Goal: Task Accomplishment & Management: Manage account settings

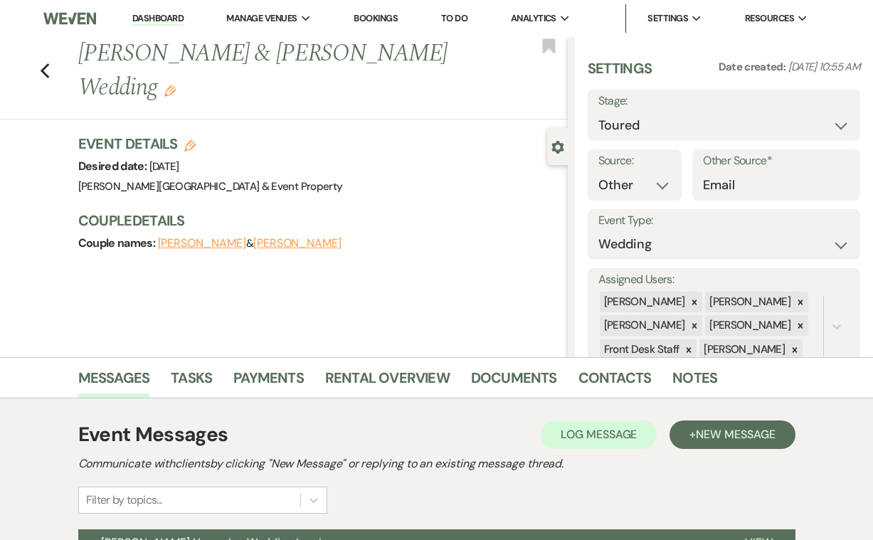
select select "5"
select select "14"
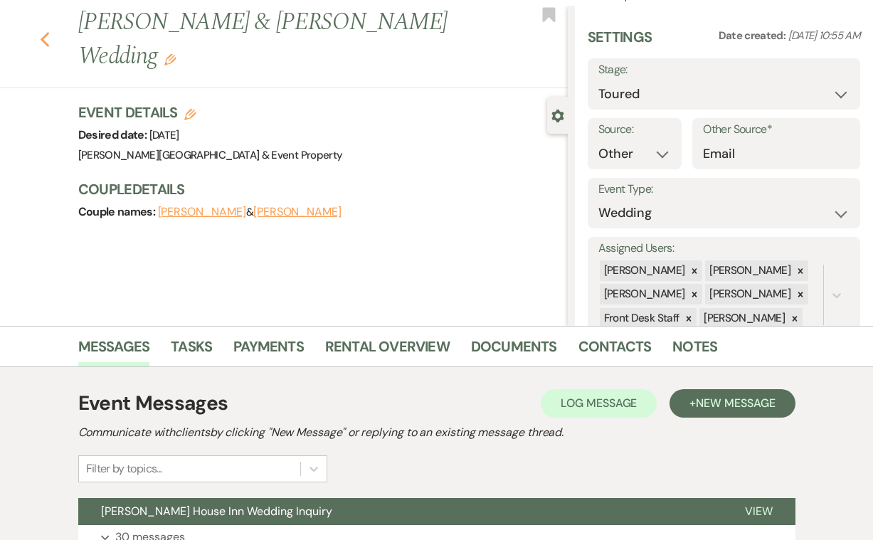
click at [44, 39] on icon "Previous" at bounding box center [45, 39] width 11 height 17
select select "5"
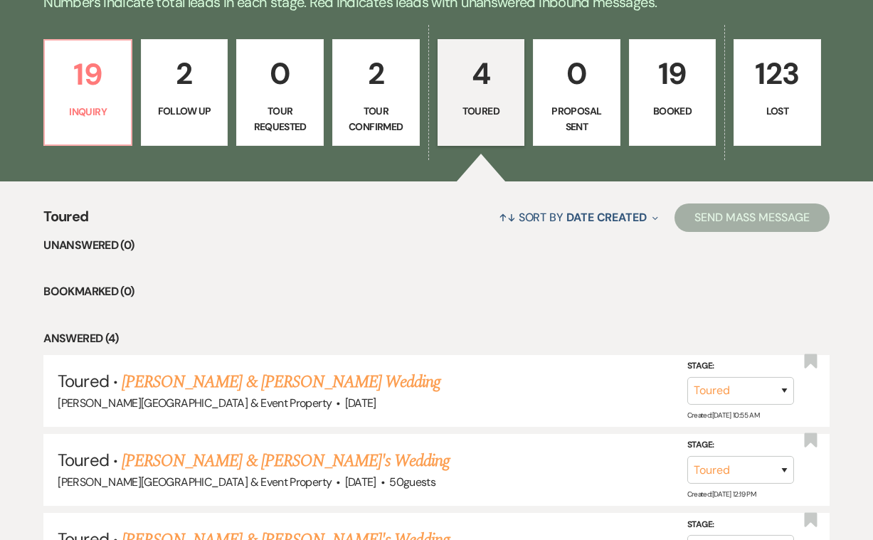
scroll to position [354, 0]
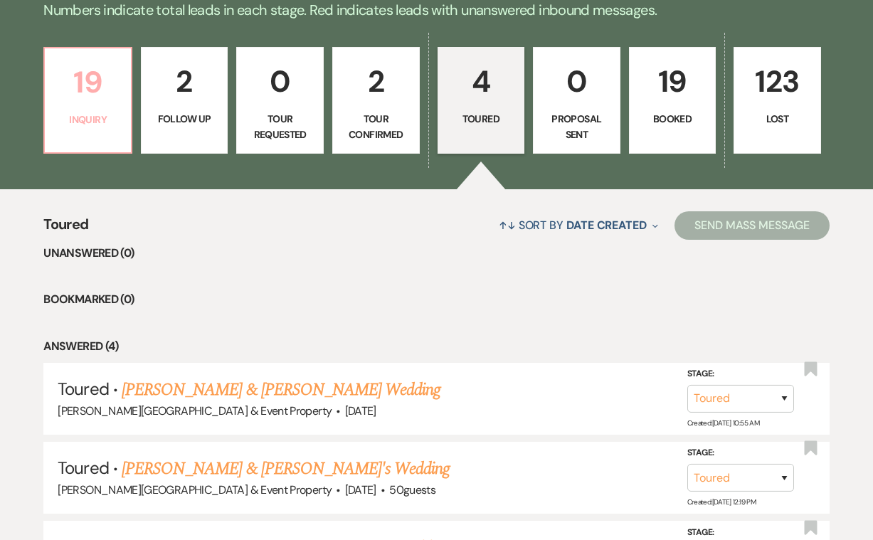
click at [105, 87] on p "19" at bounding box center [87, 82] width 69 height 48
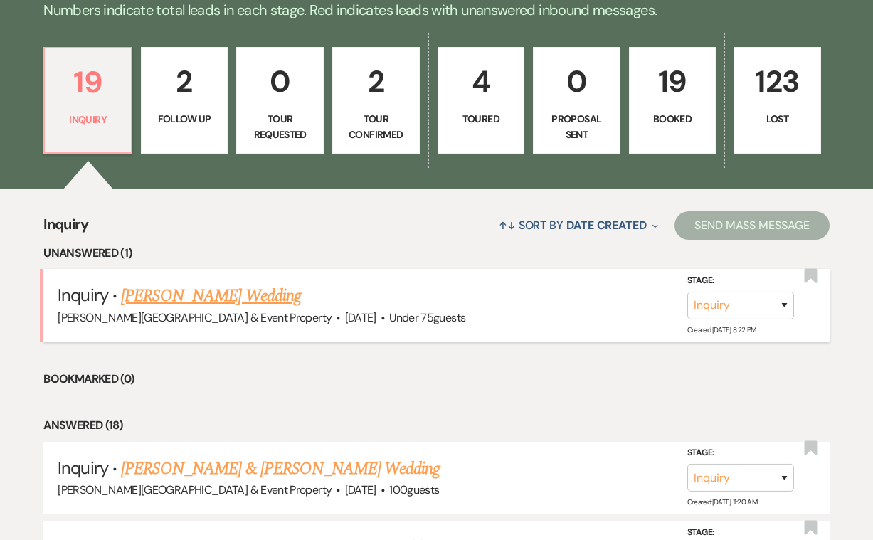
click at [262, 290] on link "[PERSON_NAME] Wedding" at bounding box center [211, 296] width 180 height 26
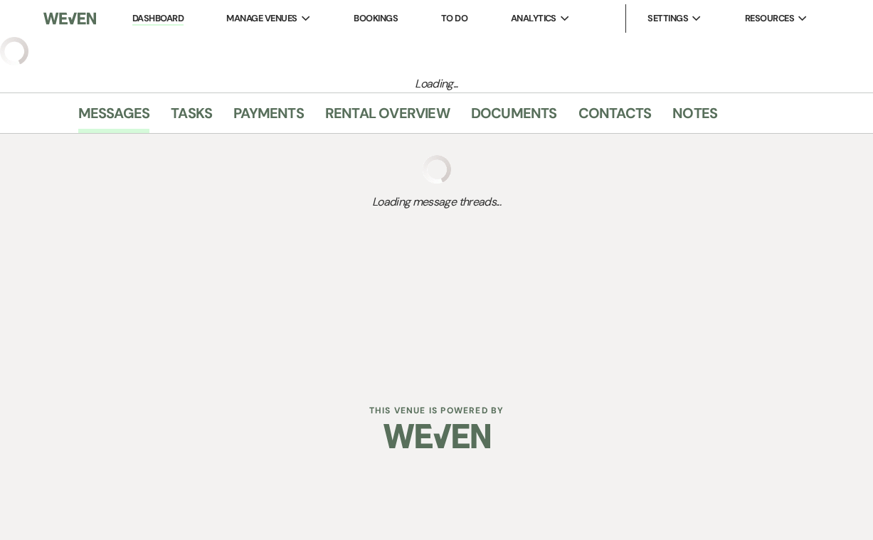
select select "3"
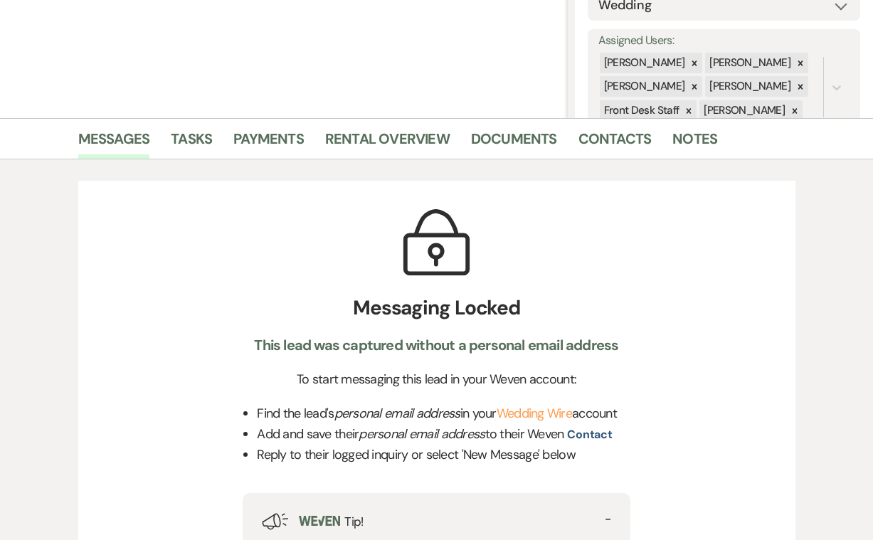
scroll to position [279, 0]
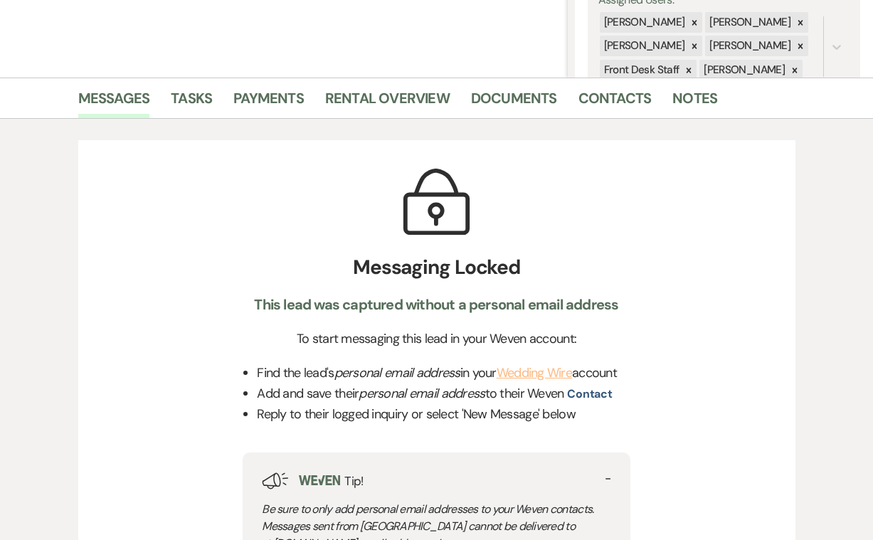
click at [540, 372] on link "Wedding Wire" at bounding box center [533, 372] width 75 height 17
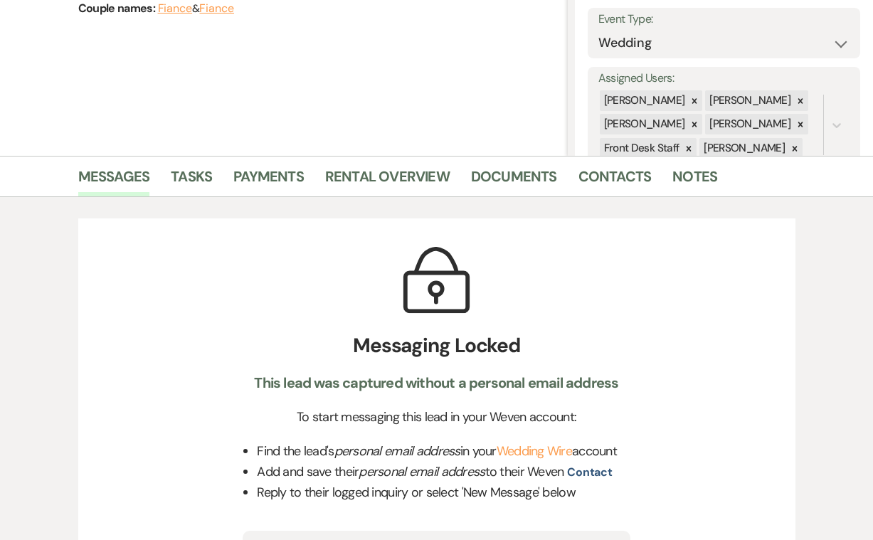
scroll to position [198, 0]
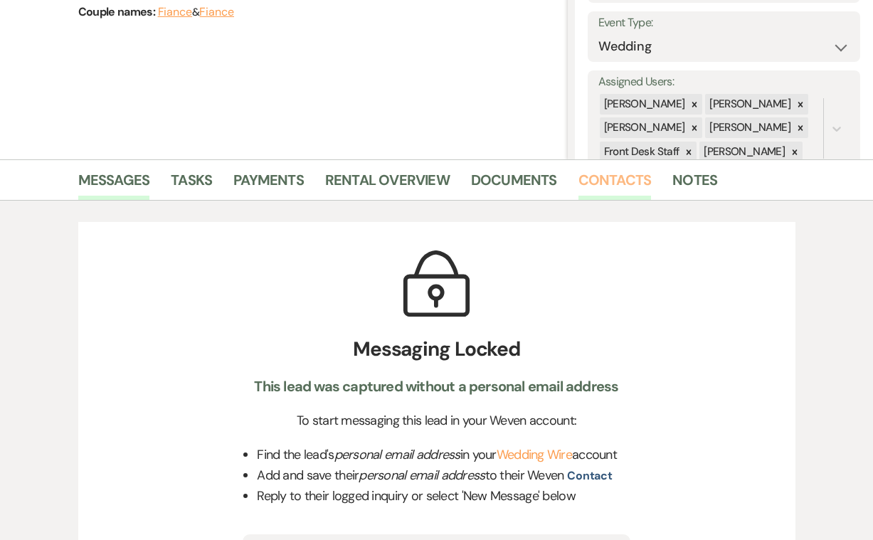
click at [634, 176] on link "Contacts" at bounding box center [614, 184] width 73 height 31
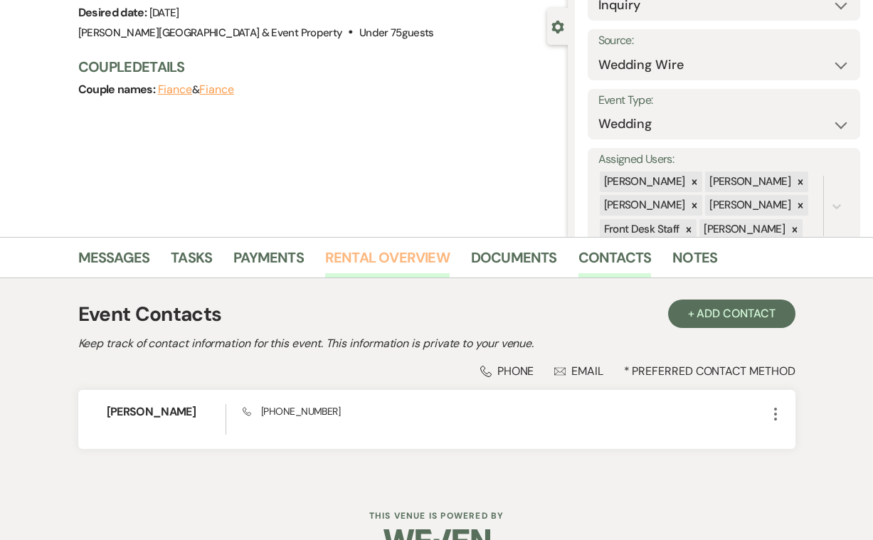
scroll to position [136, 0]
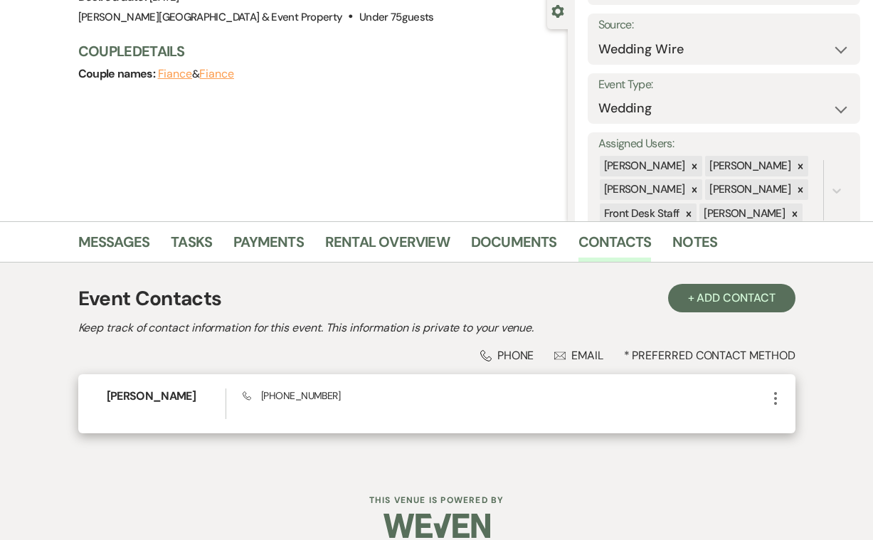
click at [776, 396] on icon "More" at bounding box center [775, 398] width 17 height 17
click at [789, 422] on use "button" at bounding box center [789, 425] width 11 height 11
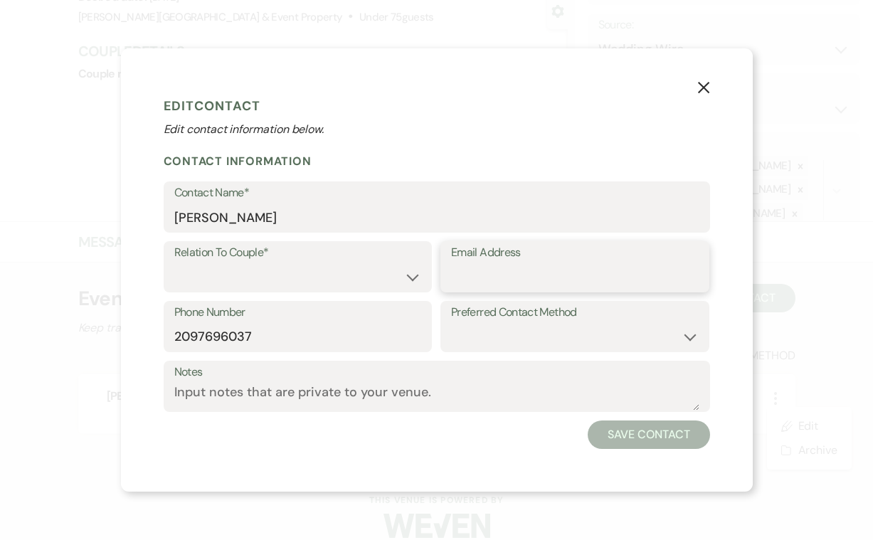
paste input "[EMAIL_ADDRESS][DOMAIN_NAME]"
type input "[EMAIL_ADDRESS][DOMAIN_NAME]"
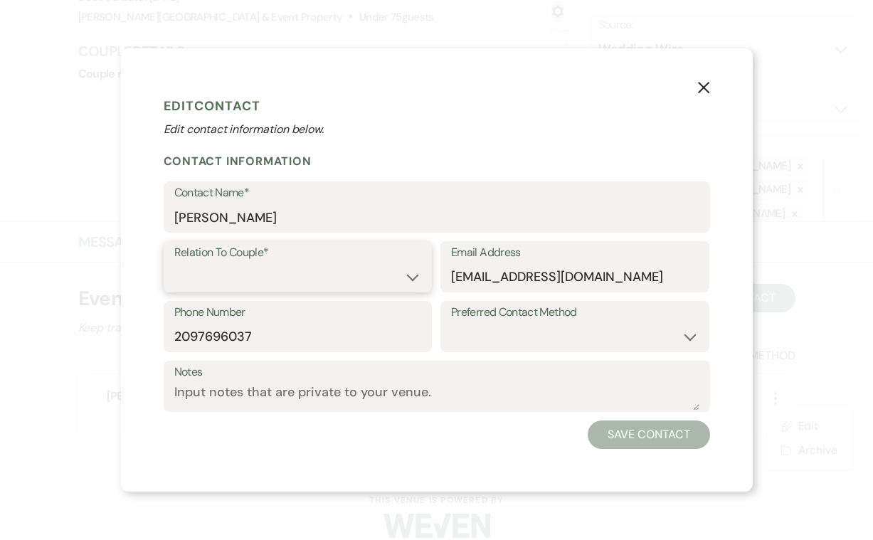
select select "1"
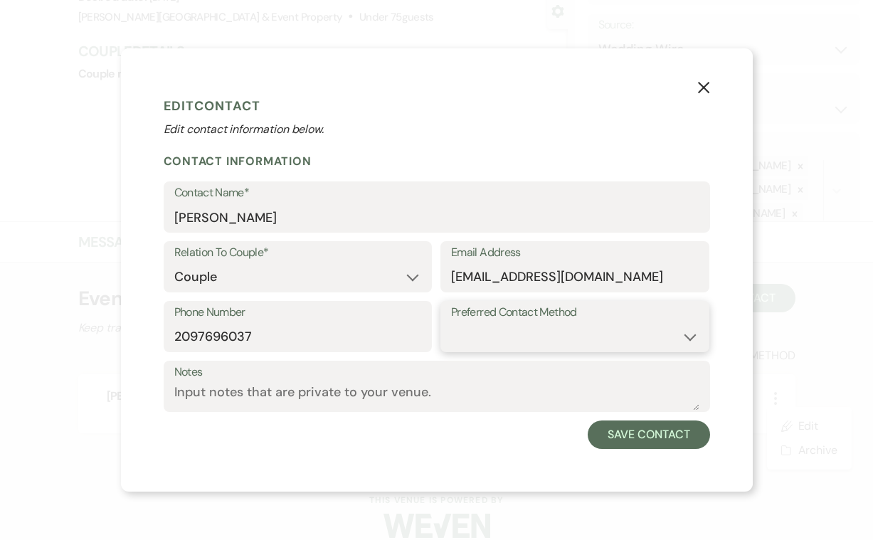
select select "email"
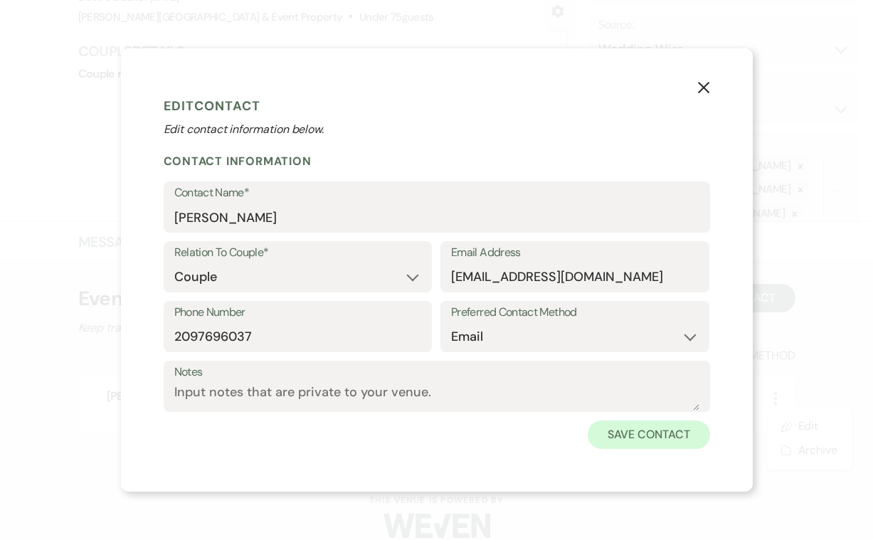
click at [661, 430] on button "Save Contact" at bounding box center [648, 434] width 122 height 28
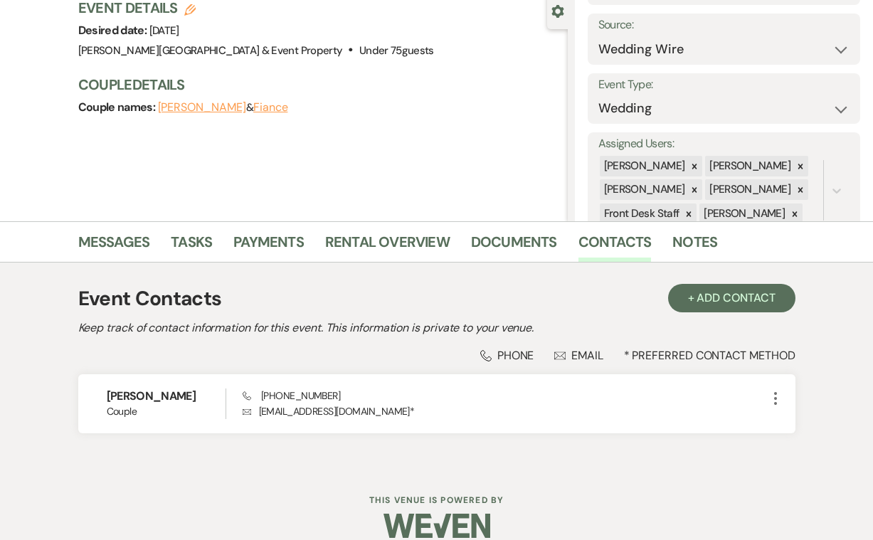
scroll to position [101, 0]
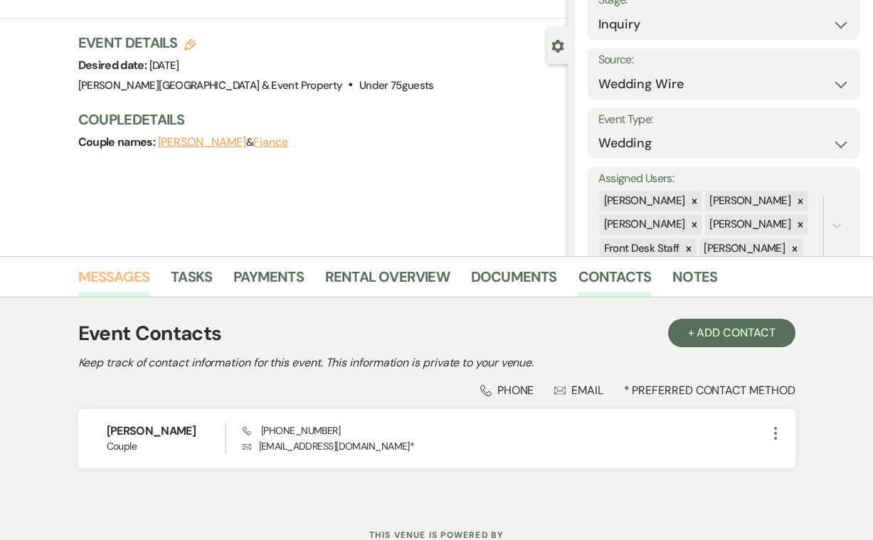
click at [110, 279] on link "Messages" at bounding box center [114, 280] width 72 height 31
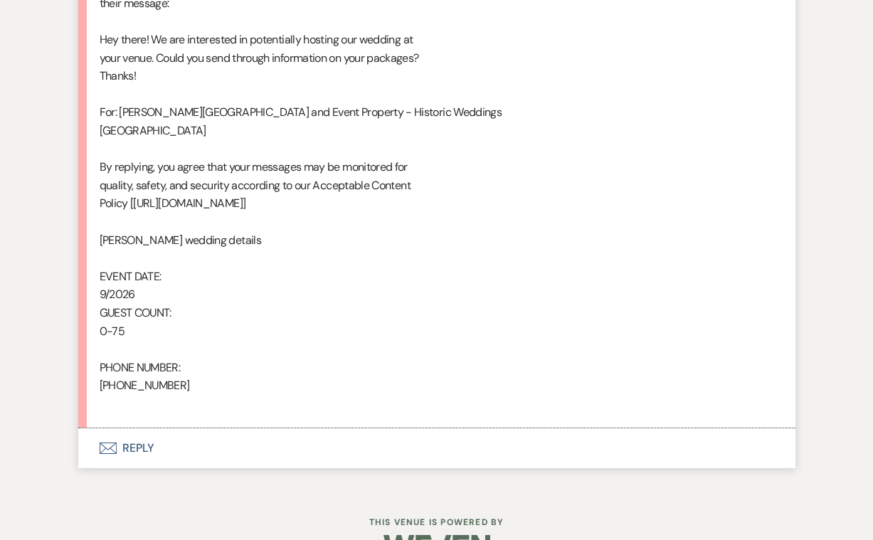
scroll to position [799, 0]
click at [134, 429] on button "Envelope Reply" at bounding box center [436, 449] width 717 height 40
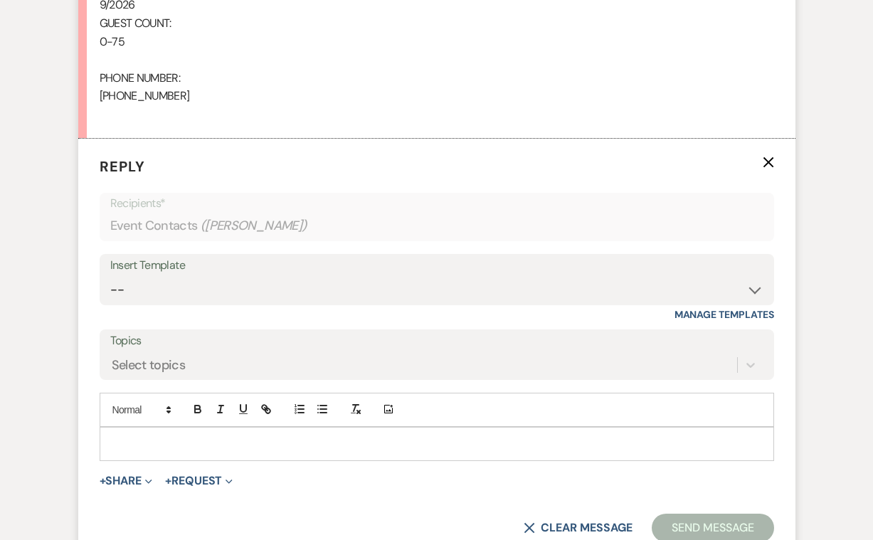
scroll to position [1089, 0]
select select "2746"
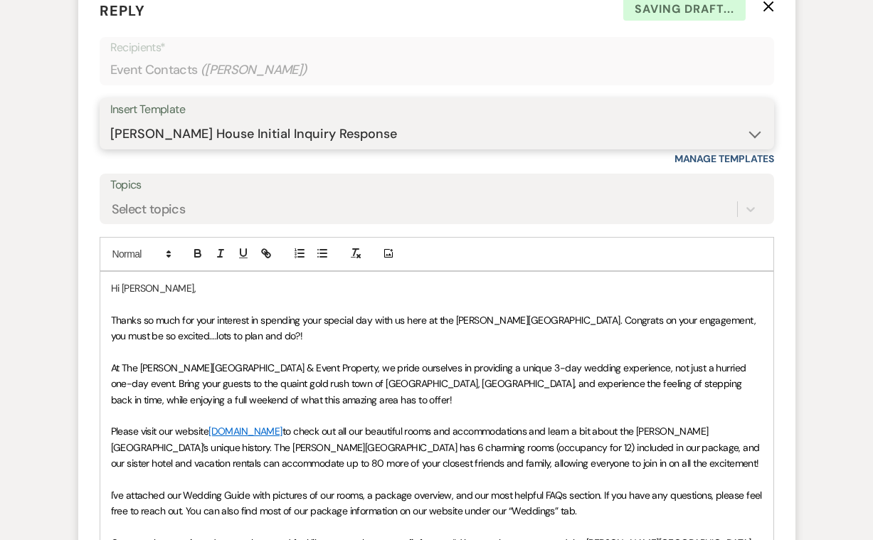
scroll to position [1247, 0]
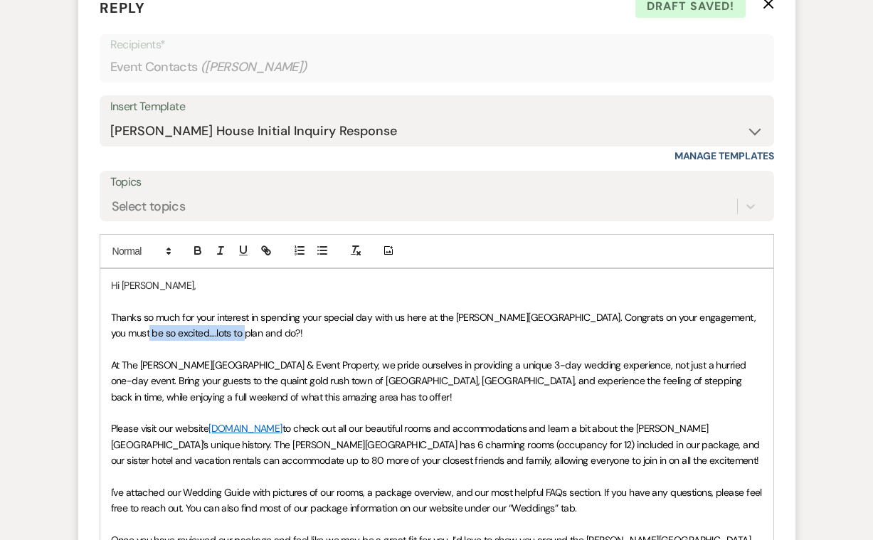
drag, startPoint x: 238, startPoint y: 314, endPoint x: 144, endPoint y: 314, distance: 93.9
click at [144, 314] on p "Thanks so much for your interest in spending your special day with us here at t…" at bounding box center [436, 325] width 651 height 32
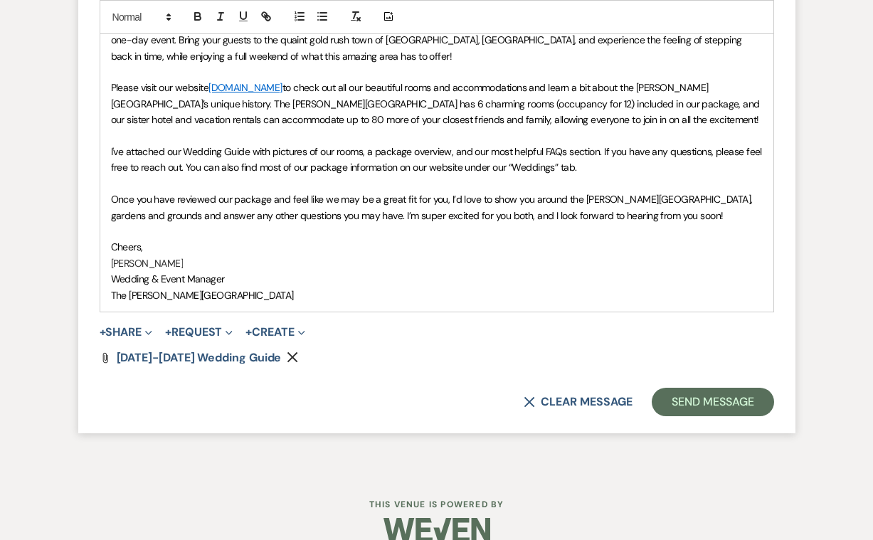
scroll to position [1587, 0]
click at [705, 388] on button "Send Message" at bounding box center [712, 402] width 122 height 28
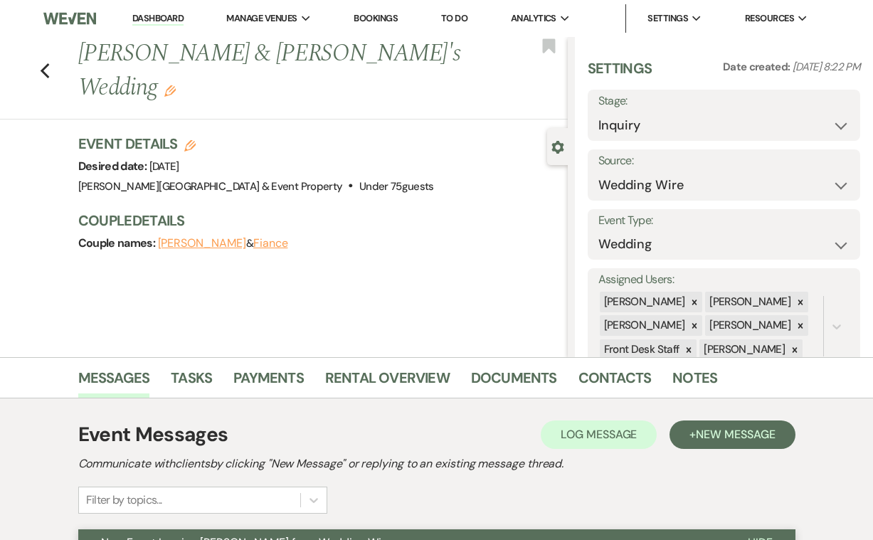
scroll to position [0, 0]
click at [395, 22] on link "Bookings" at bounding box center [375, 18] width 44 height 12
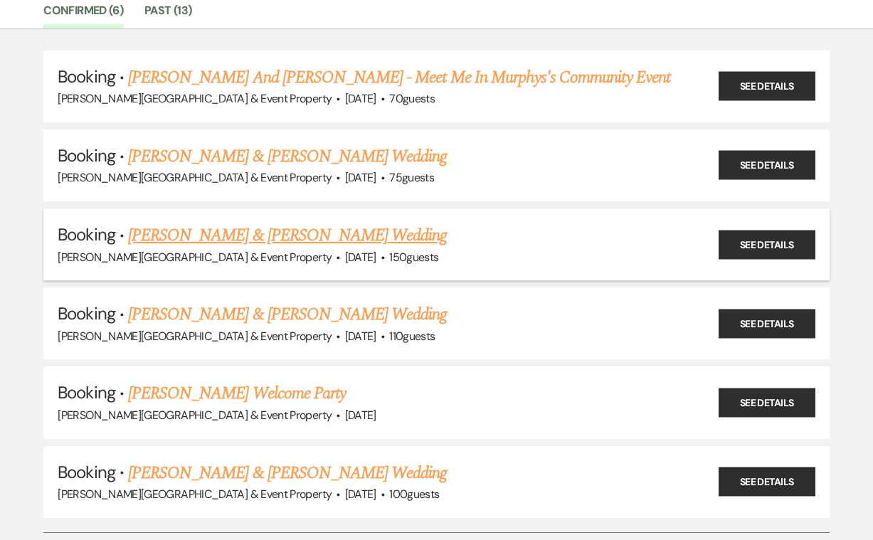
scroll to position [126, 0]
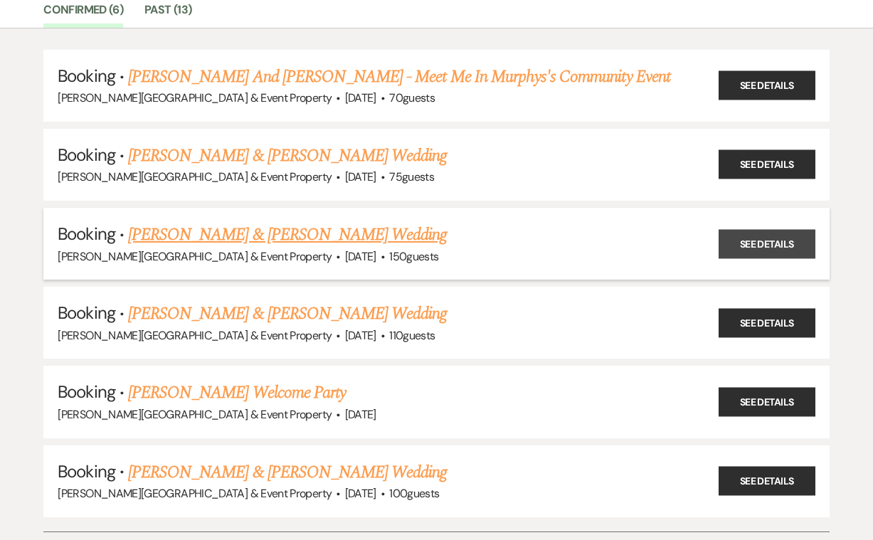
click at [772, 238] on link "See Details" at bounding box center [766, 243] width 97 height 29
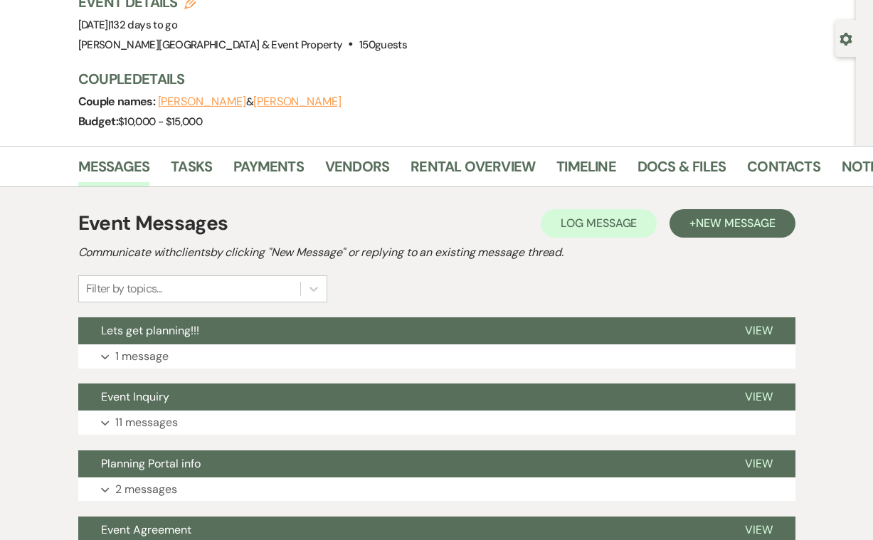
scroll to position [108, 0]
click at [272, 169] on link "Payments" at bounding box center [268, 170] width 70 height 31
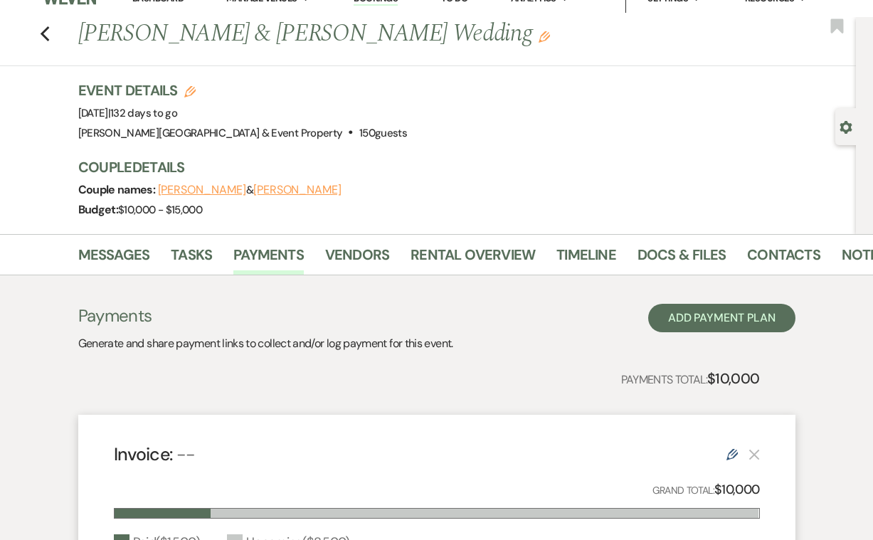
scroll to position [4, 0]
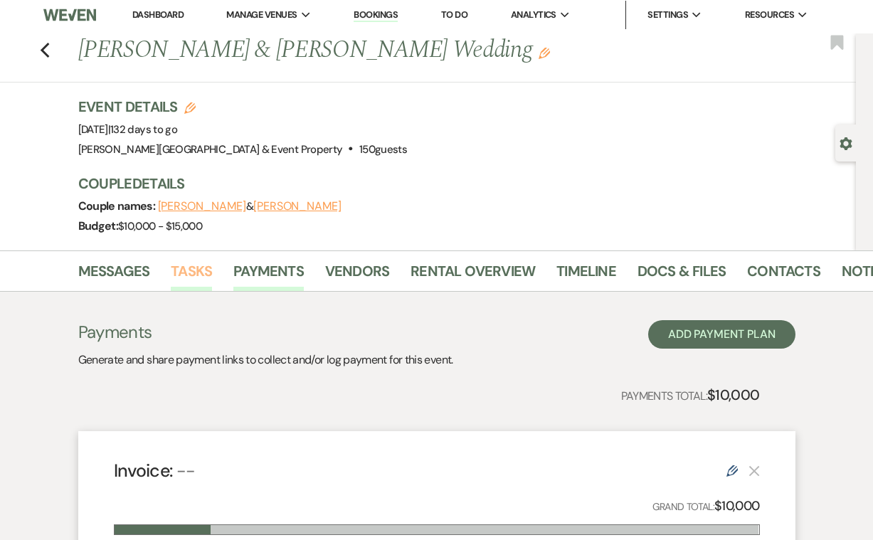
click at [194, 269] on link "Tasks" at bounding box center [191, 275] width 41 height 31
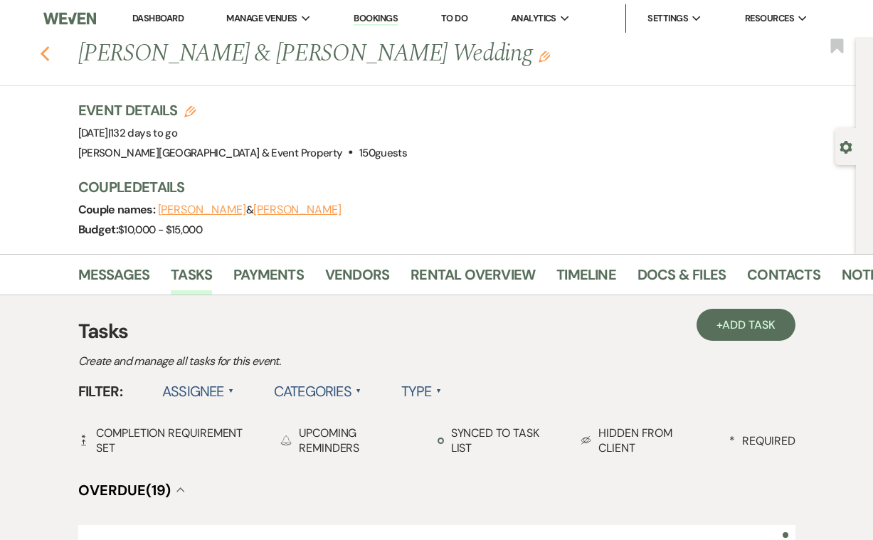
click at [45, 53] on icon "Previous" at bounding box center [45, 54] width 11 height 17
